Goal: Information Seeking & Learning: Compare options

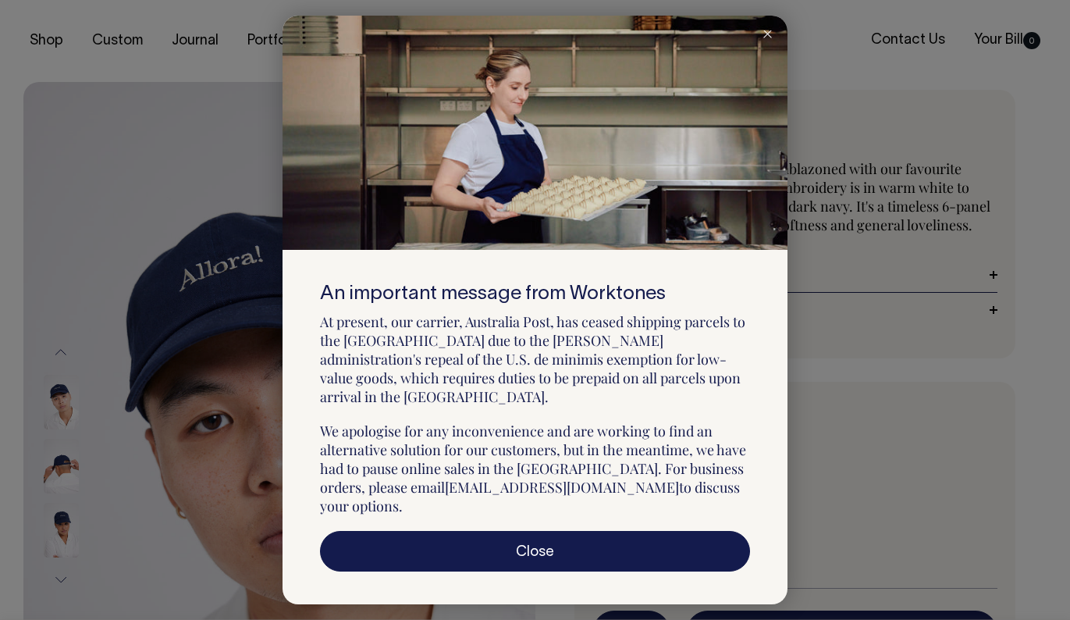
click at [770, 38] on icon at bounding box center [767, 34] width 9 height 8
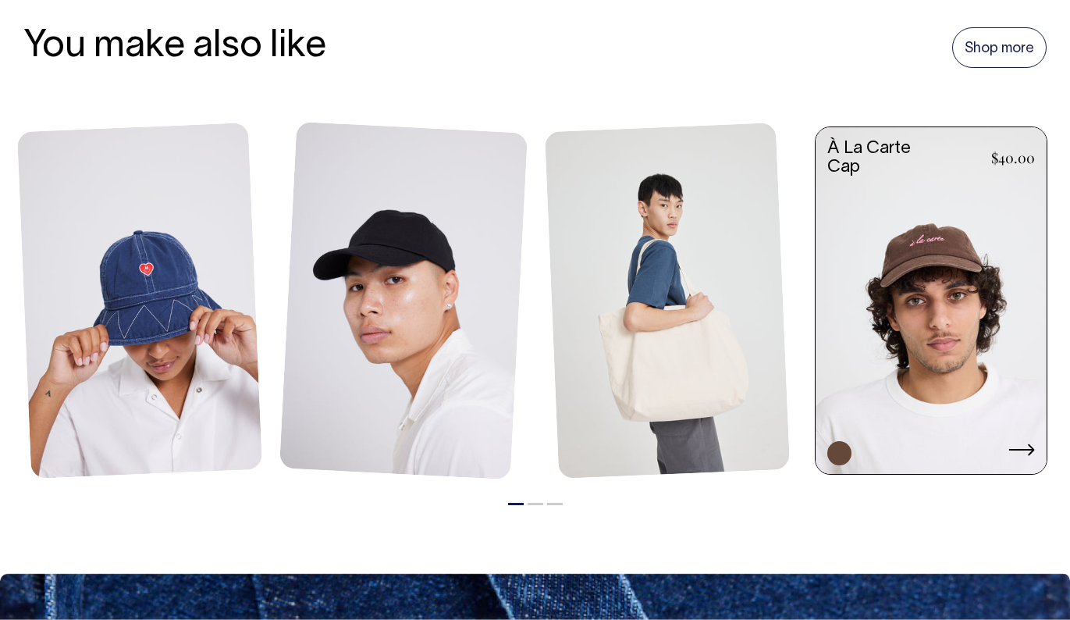
scroll to position [1047, 0]
click at [1026, 448] on icon at bounding box center [1021, 449] width 27 height 12
